Goal: Task Accomplishment & Management: Use online tool/utility

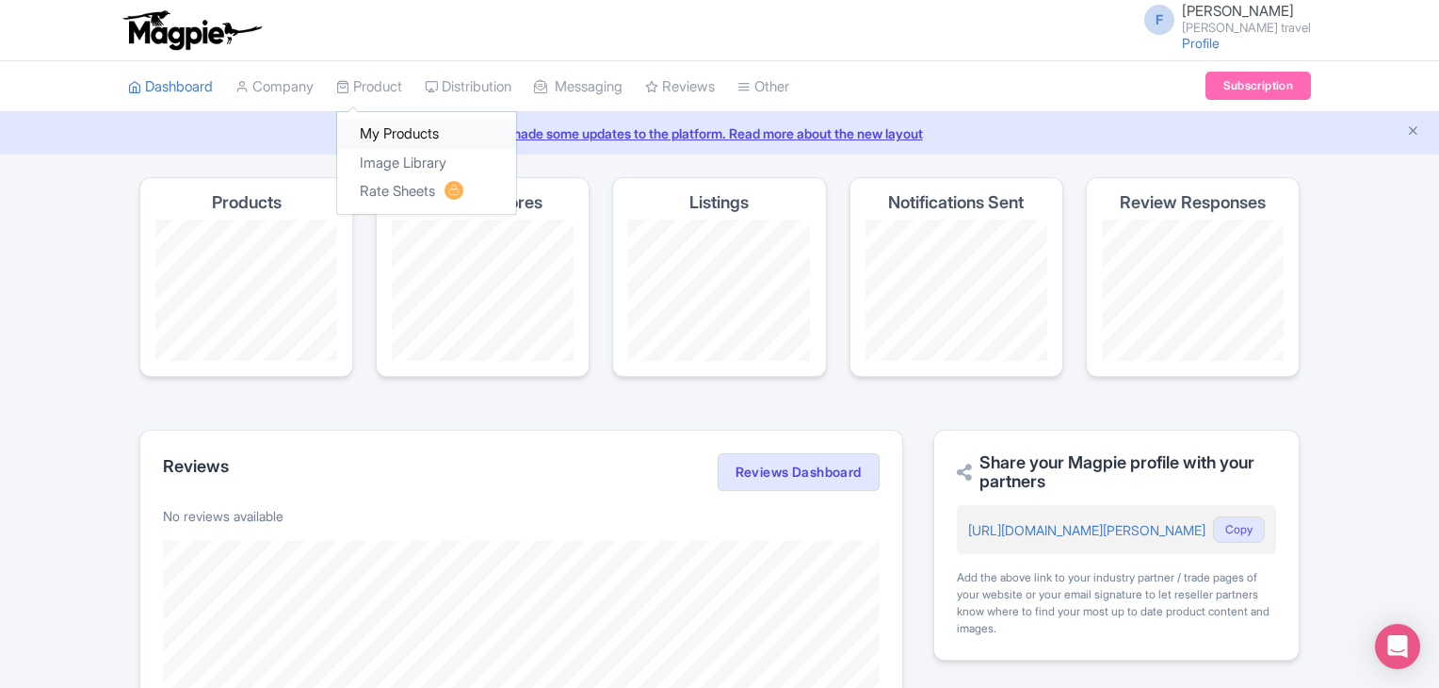
click at [412, 136] on link "My Products" at bounding box center [426, 134] width 179 height 29
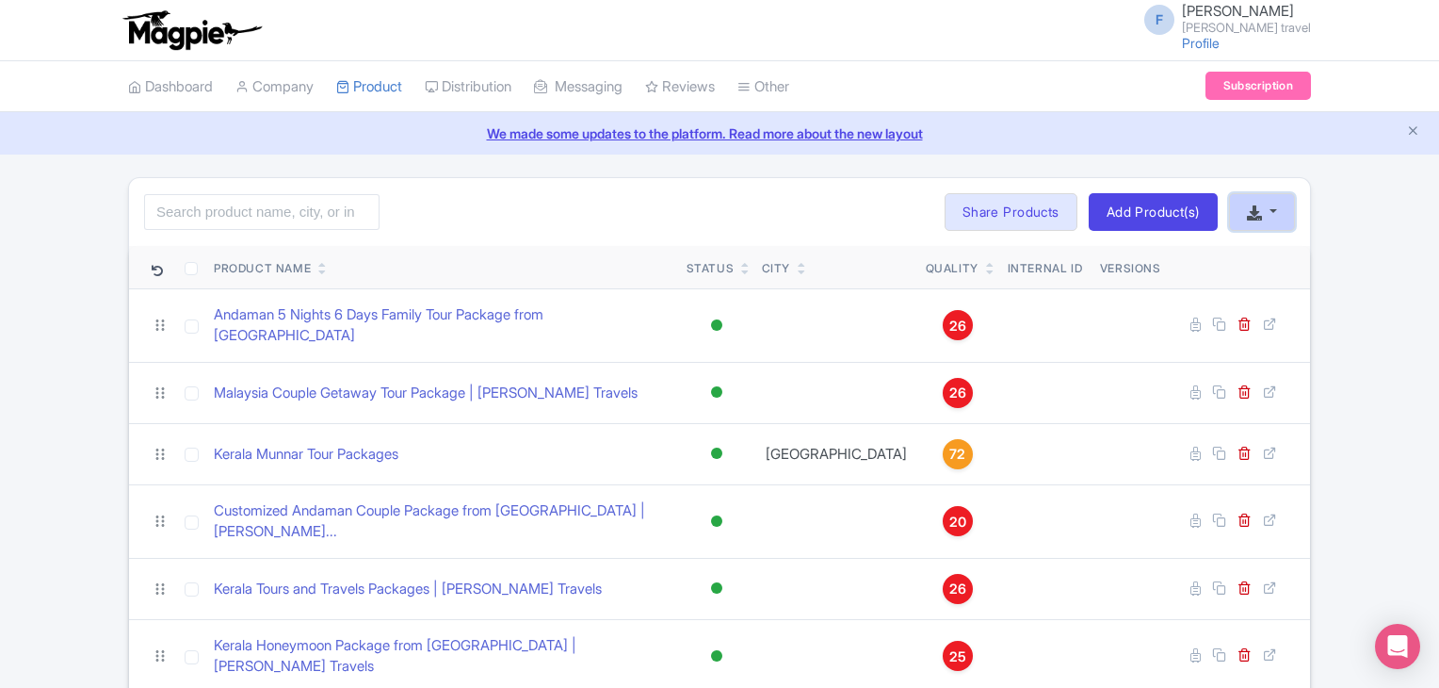
click at [1267, 220] on button "button" at bounding box center [1262, 212] width 66 height 38
click at [1148, 214] on link "Add Product(s)" at bounding box center [1153, 212] width 129 height 38
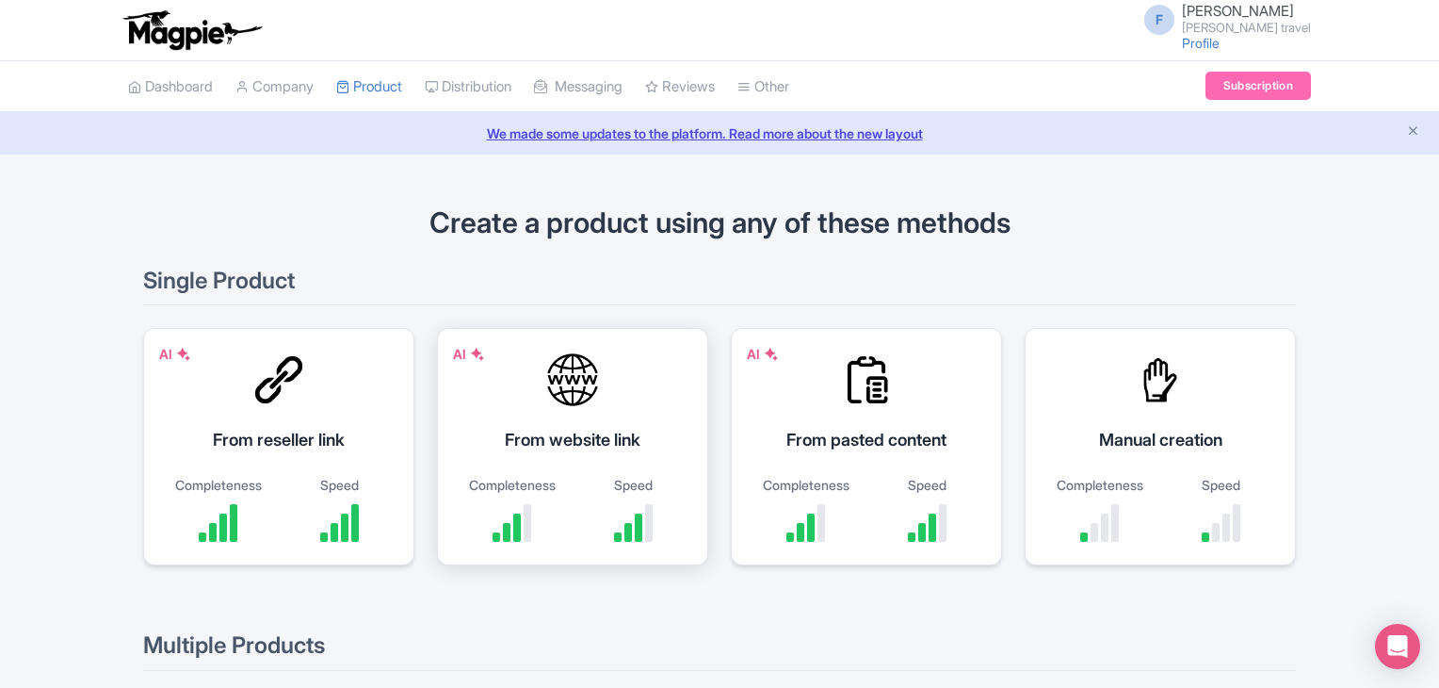
click at [586, 423] on div "AI From website link Completeness Speed" at bounding box center [572, 446] width 271 height 237
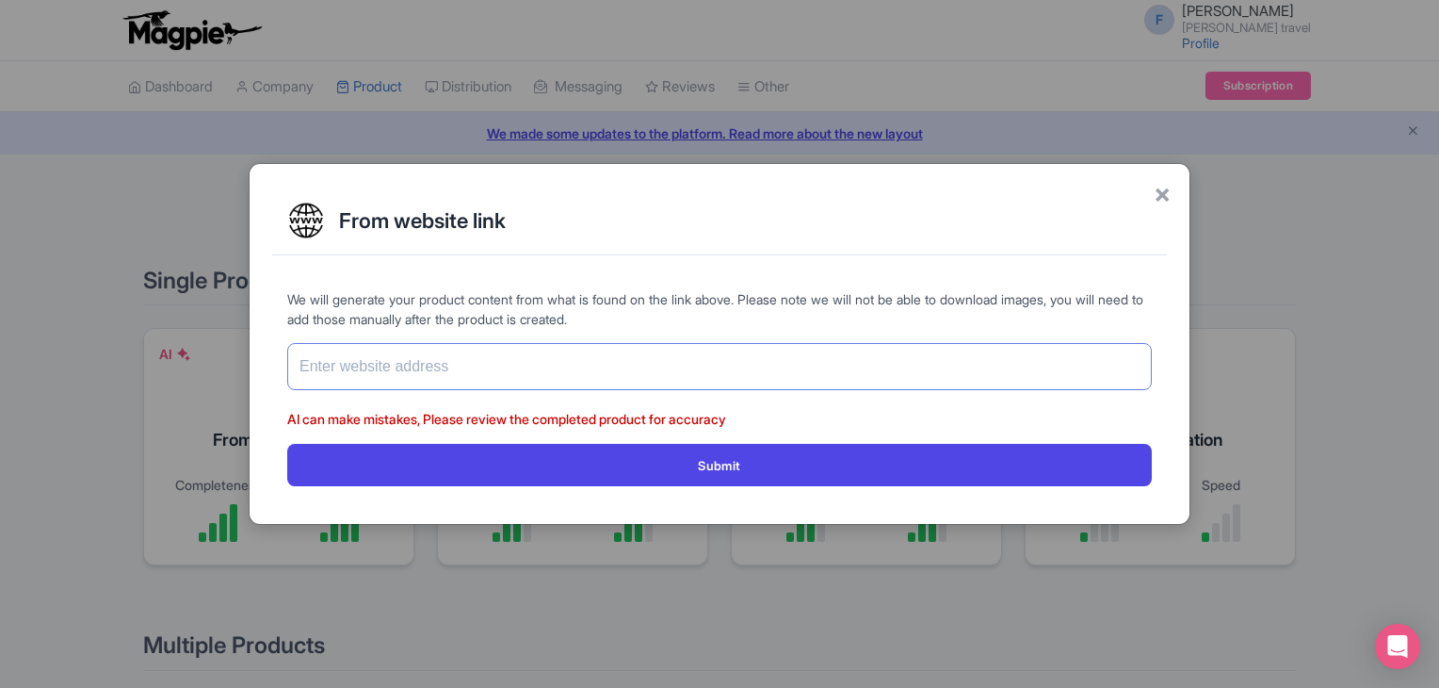
click at [605, 382] on input "text" at bounding box center [719, 366] width 865 height 47
paste input "https://www.felixferiatravel.com/tag/best-vietnam-tour-packages/1204"
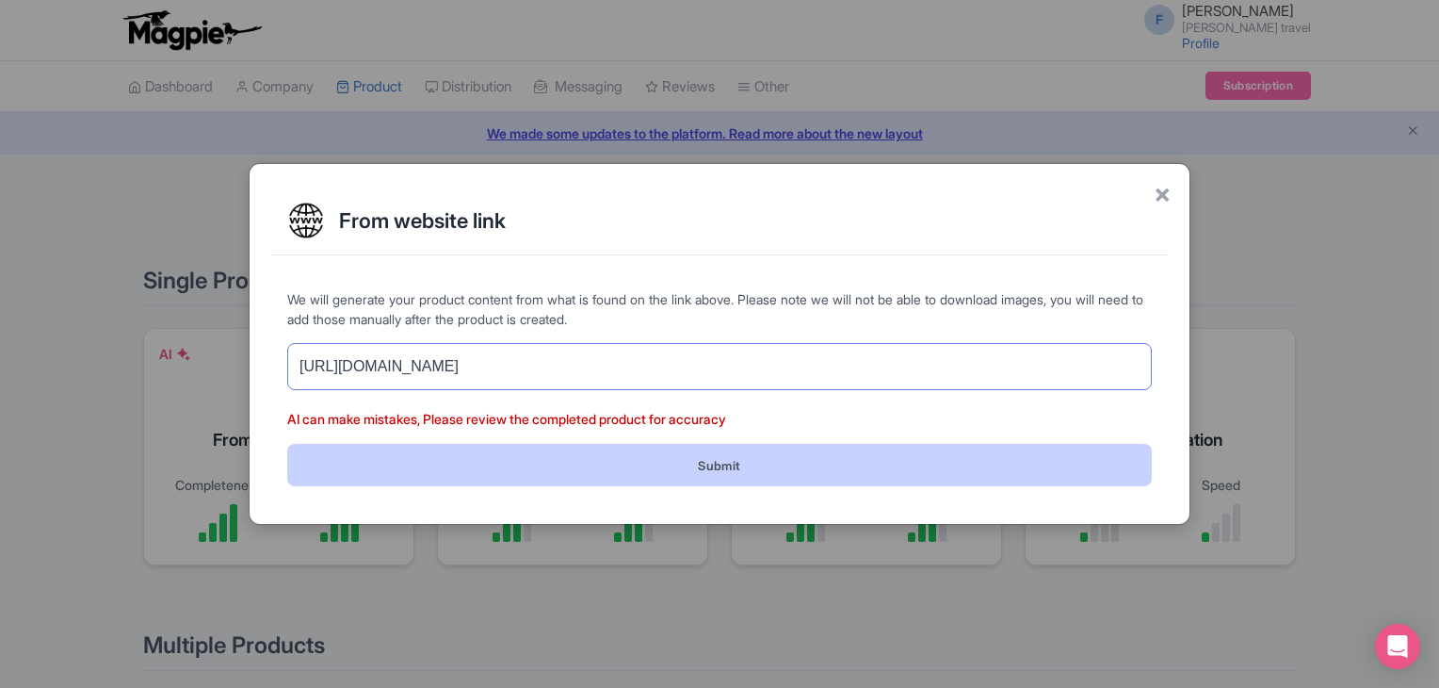
type input "https://www.felixferiatravel.com/tag/best-vietnam-tour-packages/1204"
click at [709, 472] on button "Submit" at bounding box center [719, 465] width 865 height 42
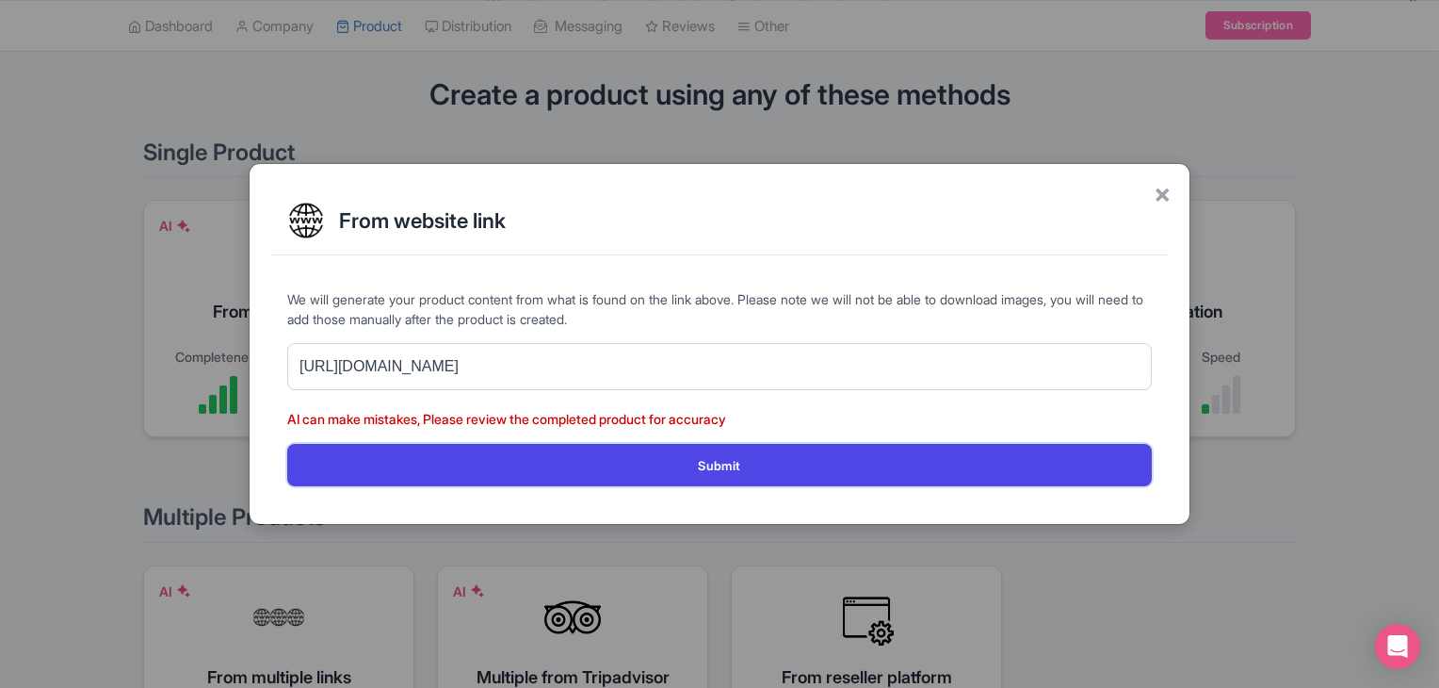
scroll to position [283, 0]
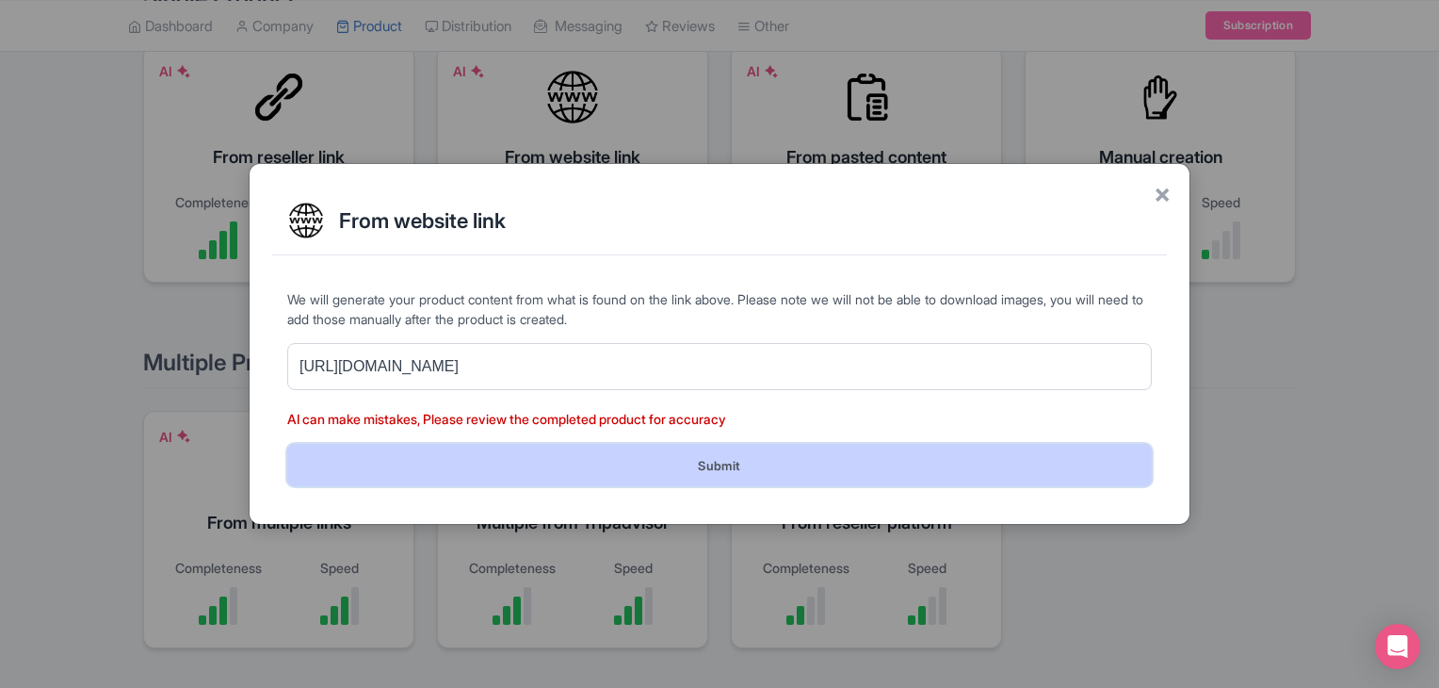
click at [684, 462] on button "Submit" at bounding box center [719, 465] width 865 height 42
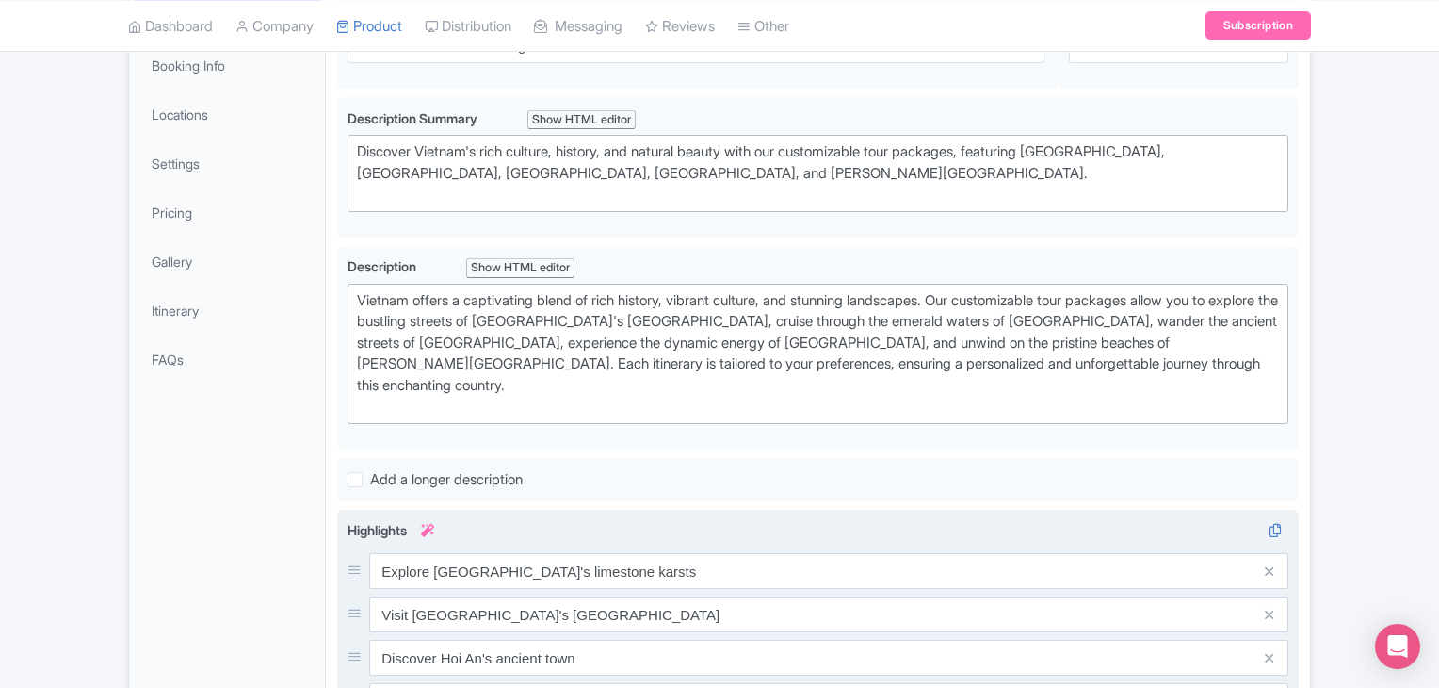
scroll to position [104, 0]
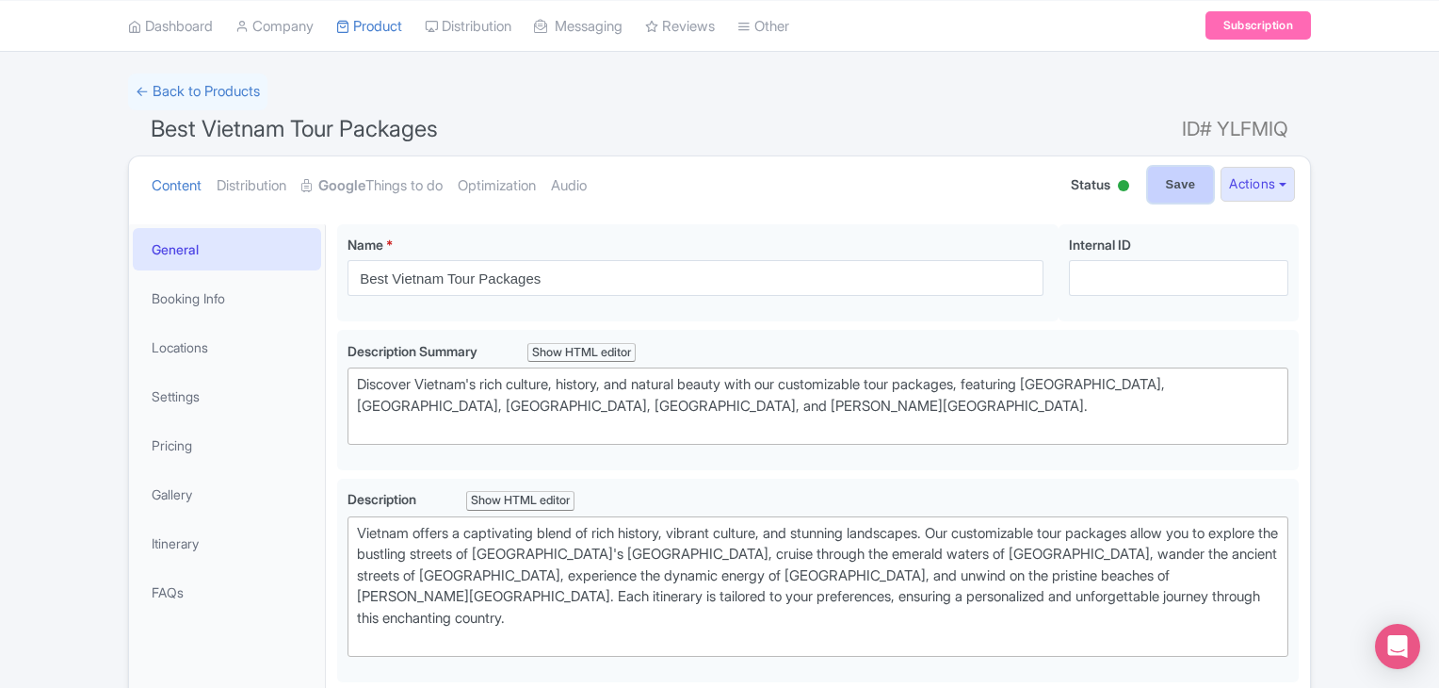
click at [1175, 188] on input "Save" at bounding box center [1181, 185] width 66 height 36
type input "Saving..."
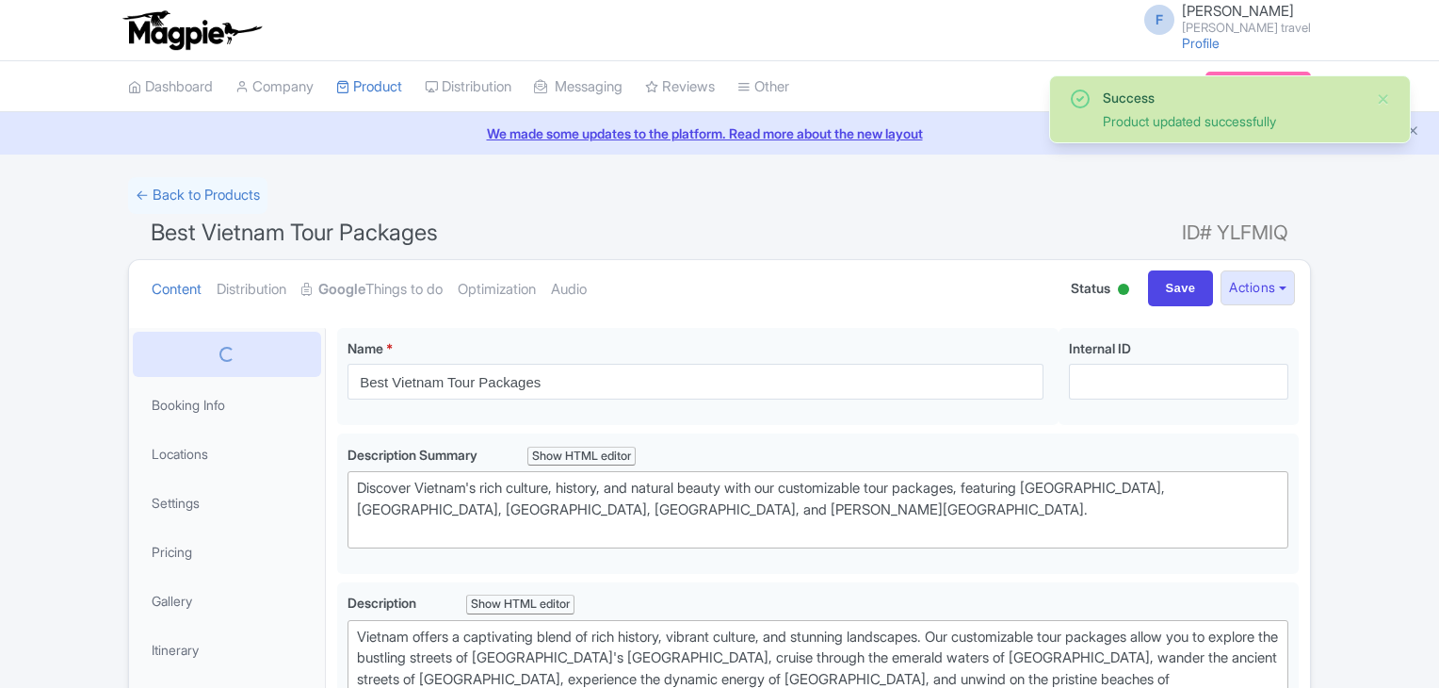
scroll to position [327, 0]
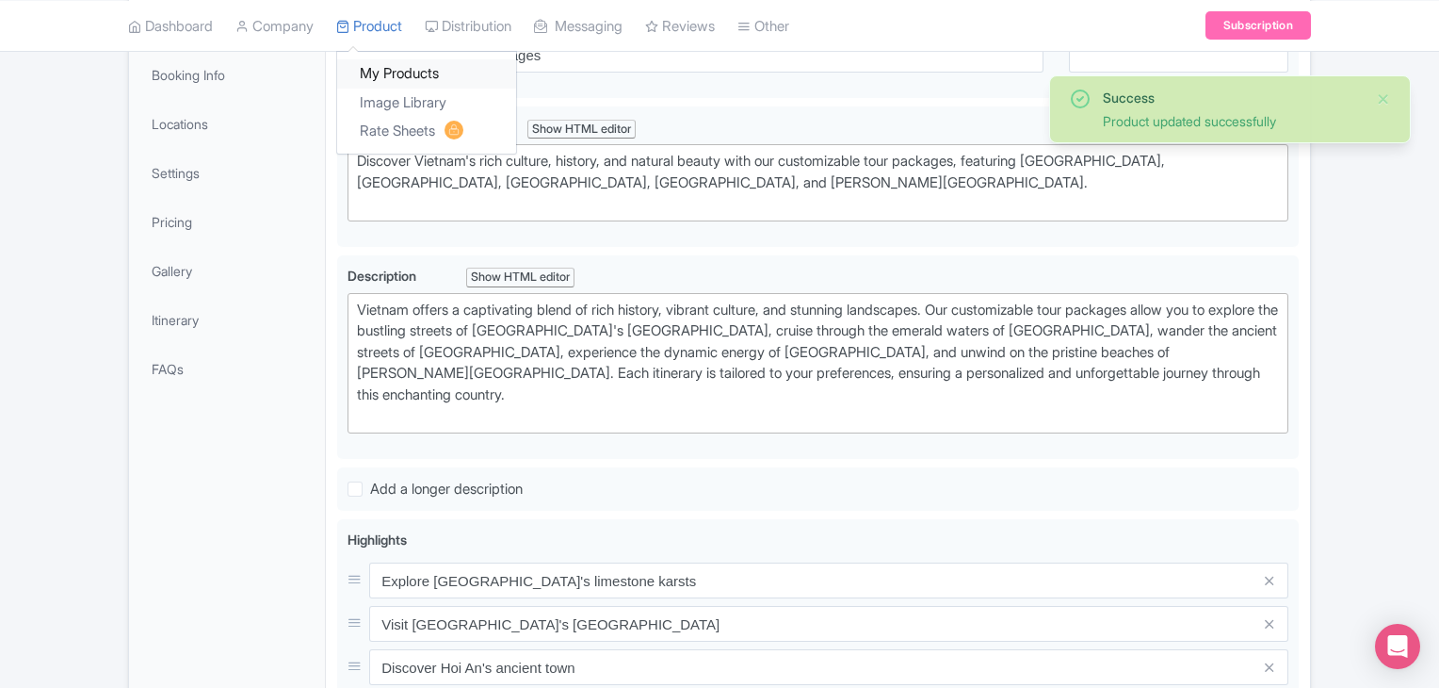
click at [369, 74] on link "My Products" at bounding box center [426, 73] width 179 height 29
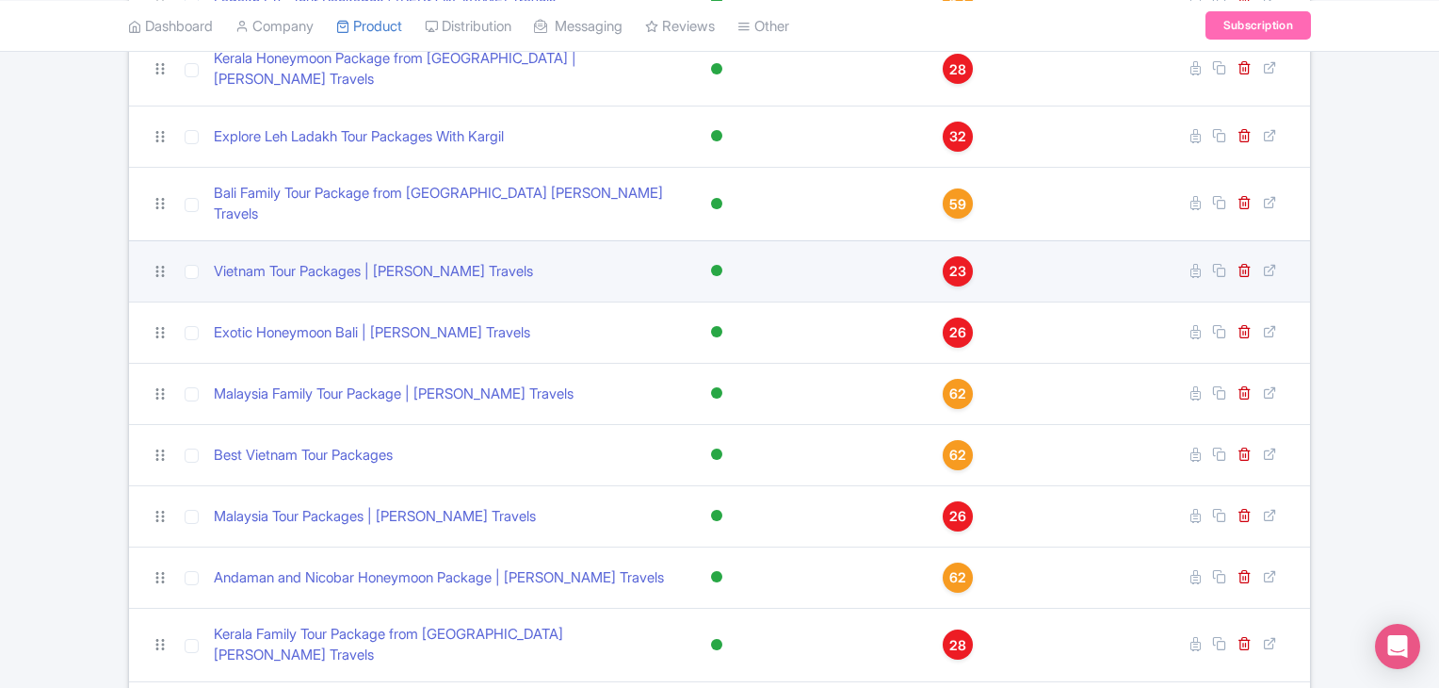
scroll to position [1024, 0]
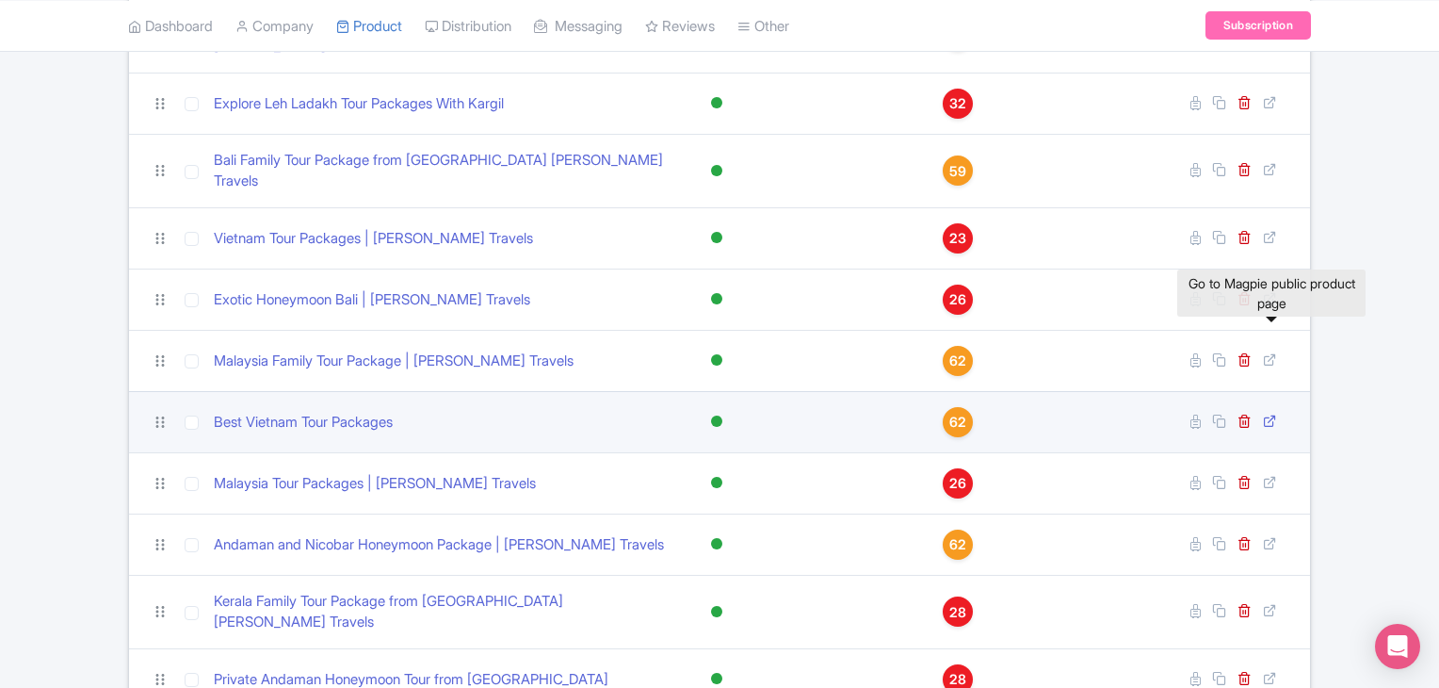
click at [1271, 413] on icon at bounding box center [1270, 420] width 14 height 14
